Goal: Transaction & Acquisition: Obtain resource

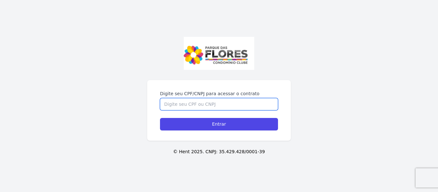
click at [223, 105] on input "Digite seu CPF/CNPJ para acessar o contrato" at bounding box center [219, 104] width 118 height 12
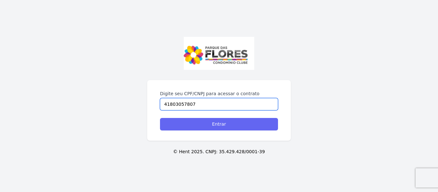
type input "41803057807"
click at [217, 122] on input "Entrar" at bounding box center [219, 124] width 118 height 13
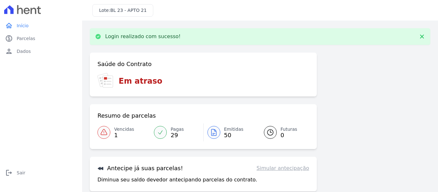
scroll to position [53, 0]
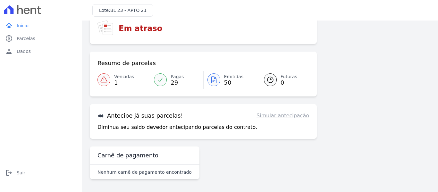
click at [110, 77] on link "Vencidas 1" at bounding box center [124, 80] width 53 height 18
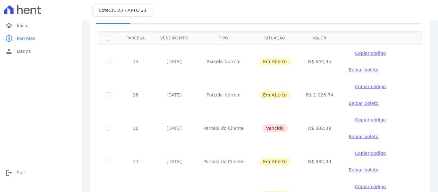
scroll to position [32, 0]
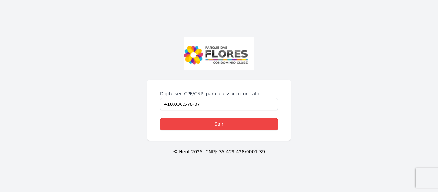
click at [185, 125] on link "Sair" at bounding box center [219, 124] width 118 height 13
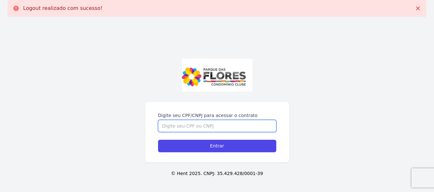
click at [185, 129] on input "Digite seu CPF/CNPJ para acessar o contrato" at bounding box center [217, 126] width 118 height 12
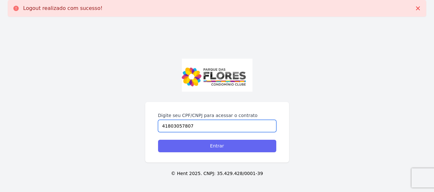
type input "41803057807"
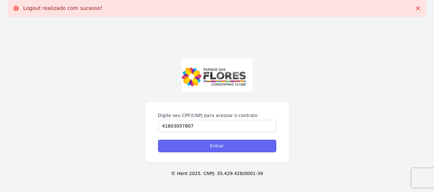
click at [188, 147] on input "Entrar" at bounding box center [217, 146] width 118 height 13
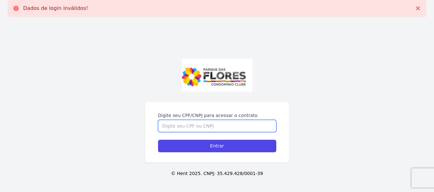
click at [195, 125] on input "Digite seu CPF/CNPJ para acessar o contrato" at bounding box center [217, 126] width 118 height 12
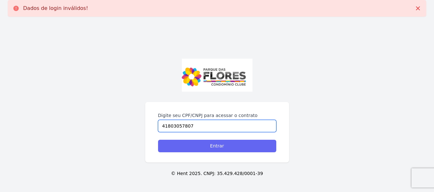
type input "41803057807"
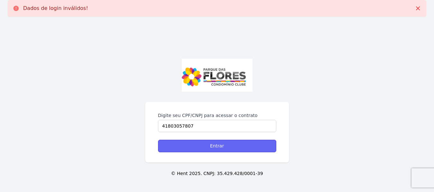
click at [191, 146] on input "Entrar" at bounding box center [217, 146] width 118 height 13
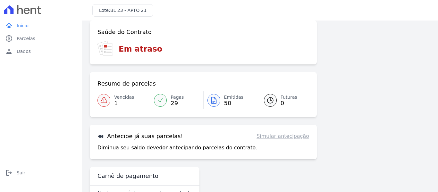
scroll to position [53, 0]
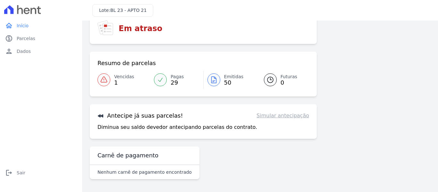
click at [108, 80] on div at bounding box center [104, 79] width 13 height 13
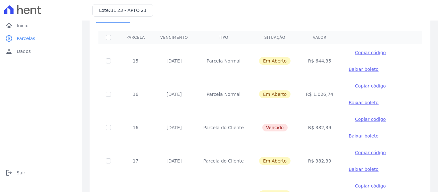
scroll to position [32, 0]
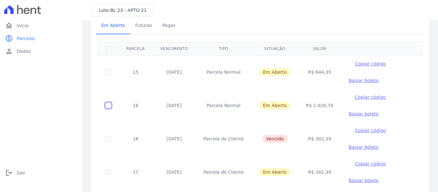
click at [109, 105] on input "checkbox" at bounding box center [108, 105] width 5 height 5
checkbox input "true"
click at [350, 115] on span "Baixar boleto" at bounding box center [364, 113] width 30 height 5
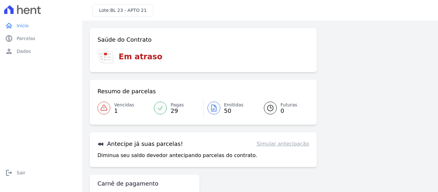
click at [101, 107] on icon at bounding box center [104, 108] width 8 height 8
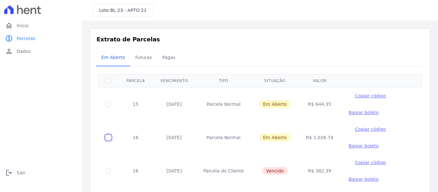
click at [109, 138] on input "checkbox" at bounding box center [108, 137] width 5 height 5
checkbox input "true"
click at [349, 146] on span "Baixar boleto" at bounding box center [364, 145] width 30 height 5
click at [355, 130] on span "Copiar código" at bounding box center [370, 129] width 31 height 5
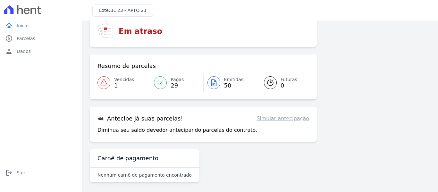
scroll to position [28, 0]
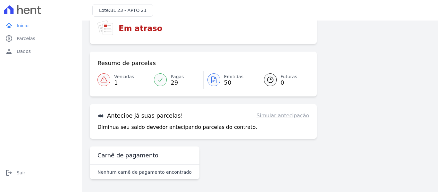
click at [112, 74] on link "Vencidas 1" at bounding box center [124, 80] width 53 height 18
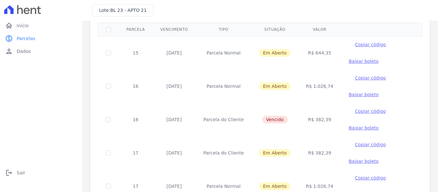
scroll to position [96, 0]
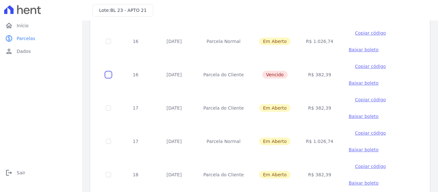
click at [106, 73] on input "checkbox" at bounding box center [108, 74] width 5 height 5
checkbox input "true"
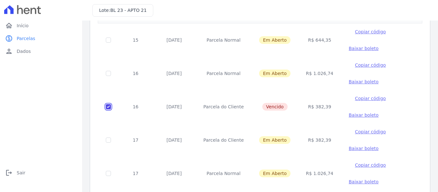
click at [110, 107] on input "checkbox" at bounding box center [108, 106] width 5 height 5
checkbox input "false"
click at [108, 73] on input "checkbox" at bounding box center [108, 73] width 5 height 5
checkbox input "true"
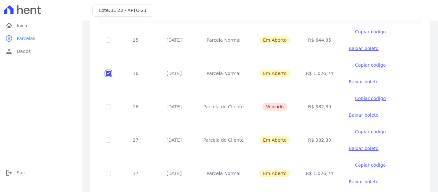
checkbox input "true"
click at [355, 66] on span "Copiar código" at bounding box center [370, 65] width 31 height 5
